Goal: Obtain resource: Obtain resource

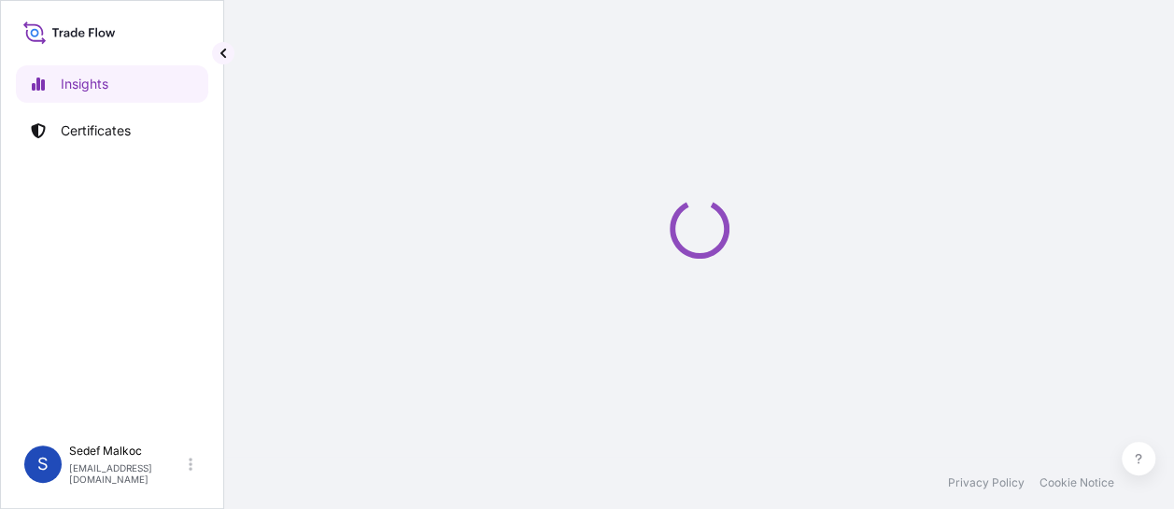
select select "2025"
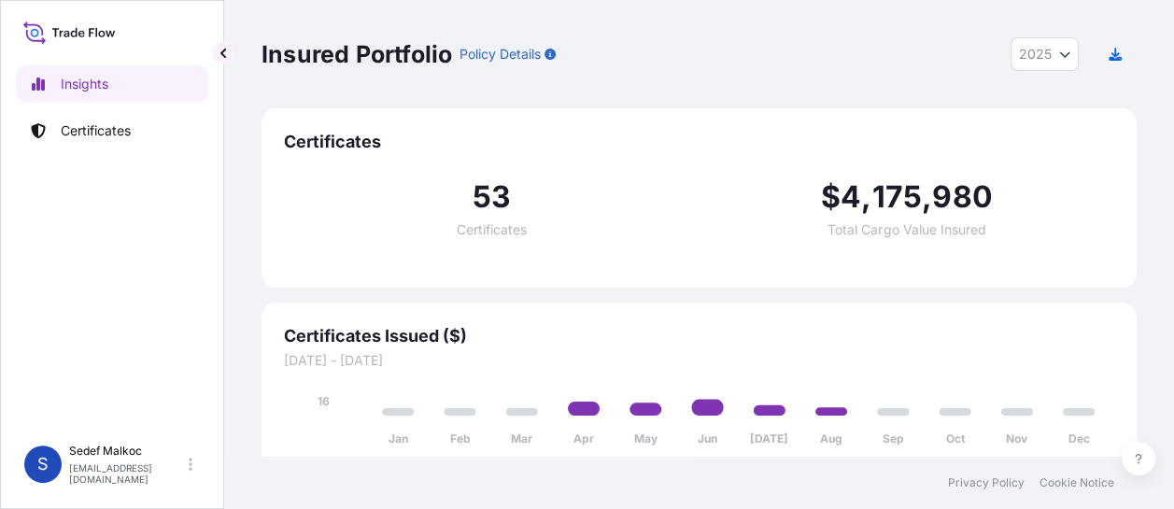
click at [152, 133] on link "Certificates" at bounding box center [112, 130] width 192 height 37
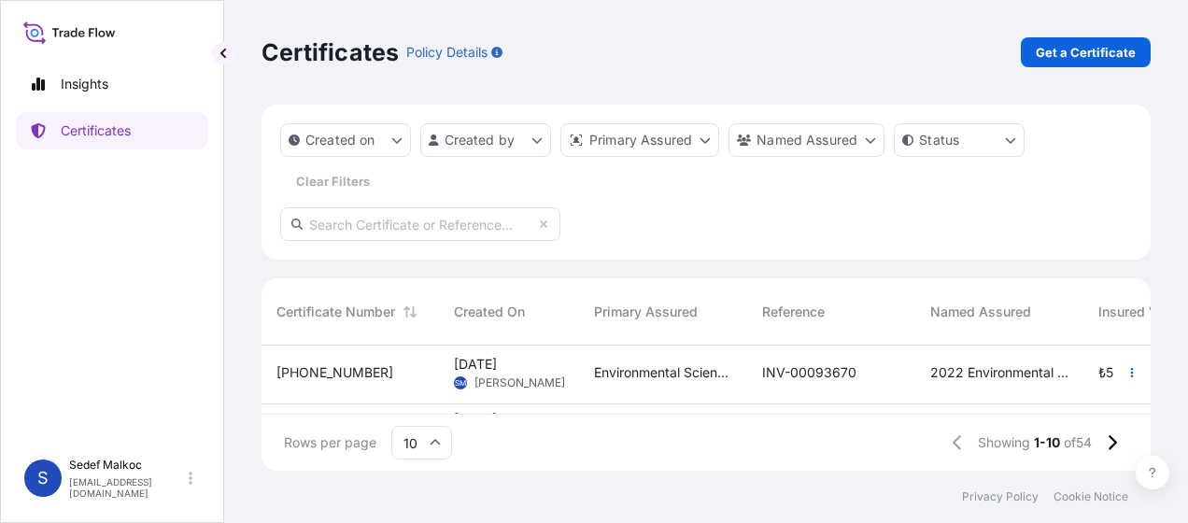
scroll to position [112, 0]
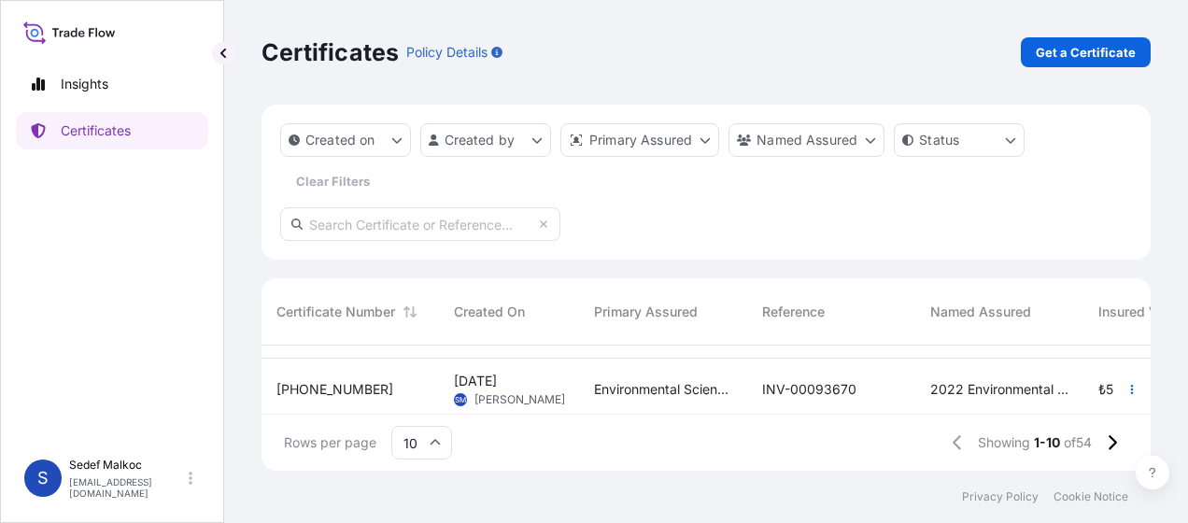
click at [1047, 380] on span "2022 Environmental Science Turkey Zirai Ürünler Sanayi ve Ticaret Limted Şirketi" at bounding box center [999, 389] width 138 height 19
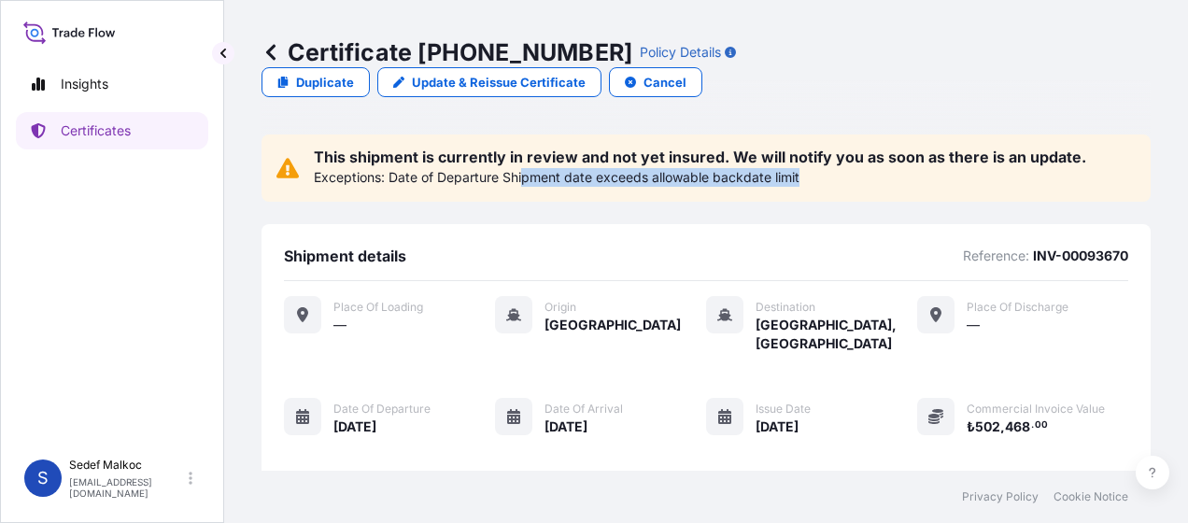
drag, startPoint x: 526, startPoint y: 151, endPoint x: 851, endPoint y: 136, distance: 326.2
click at [851, 164] on div "Exceptions: Date of Departure Shipment date exceeds allowable backdate limit" at bounding box center [700, 175] width 772 height 22
click at [769, 168] on p "Date of Departure Shipment date exceeds allowable backdate limit" at bounding box center [593, 177] width 411 height 19
